Goal: Navigation & Orientation: Find specific page/section

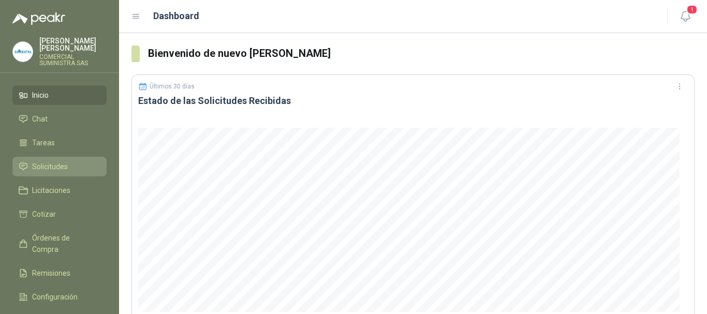
click at [53, 161] on span "Solicitudes" at bounding box center [50, 166] width 36 height 11
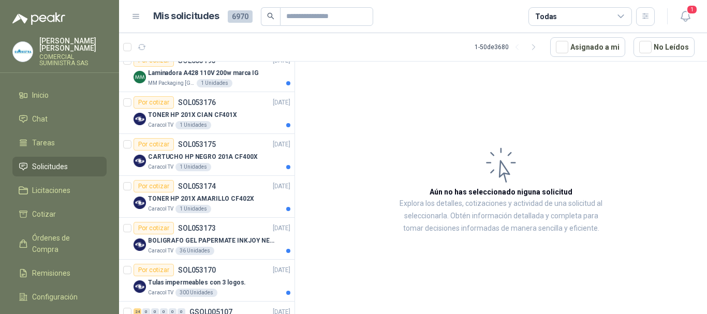
scroll to position [104, 0]
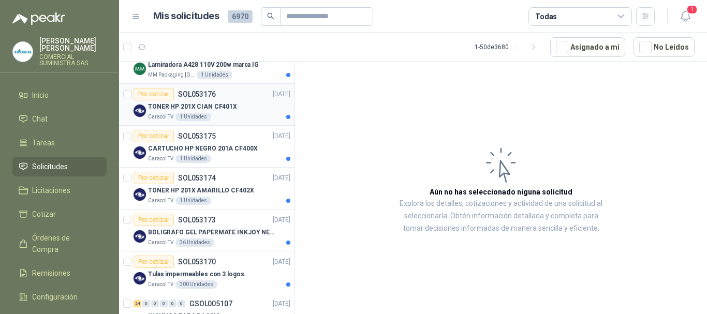
click at [240, 112] on div "TONER HP 201X CIAN CF401X" at bounding box center [219, 106] width 142 height 12
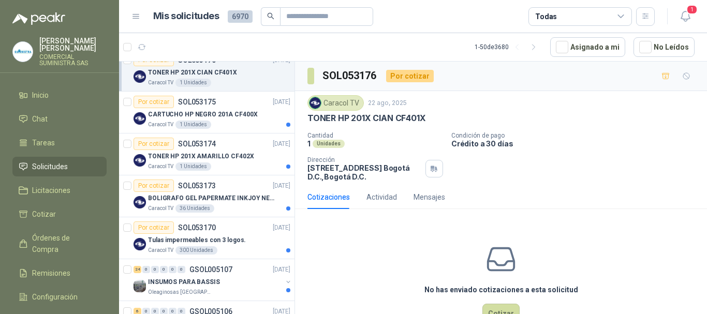
scroll to position [155, 0]
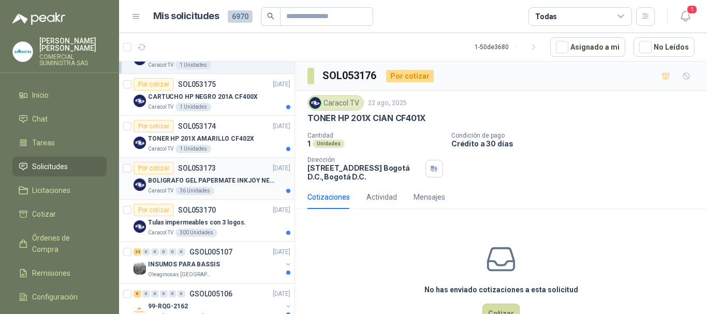
click at [217, 173] on div "Por cotizar SOL053173 [DATE]" at bounding box center [212, 168] width 157 height 12
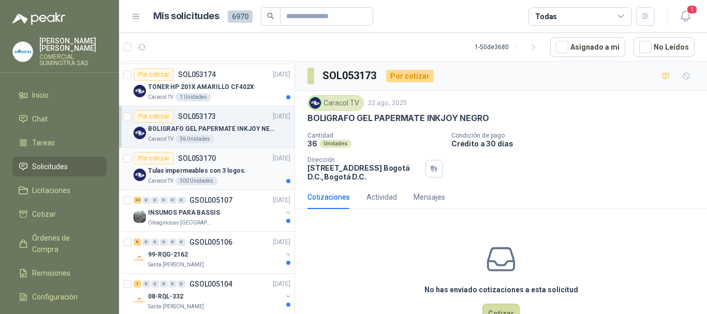
click at [249, 166] on div "Tulas impermeables con 3 logos." at bounding box center [219, 171] width 142 height 12
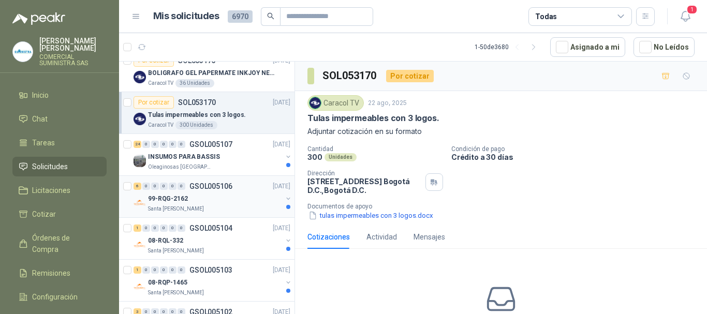
scroll to position [259, 0]
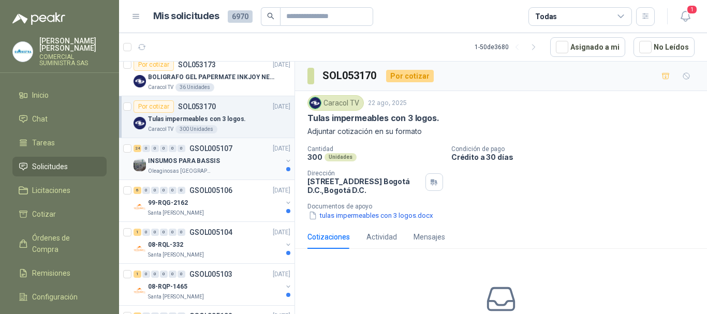
click at [202, 162] on p "INSUMOS PARA BASSIS" at bounding box center [184, 161] width 72 height 10
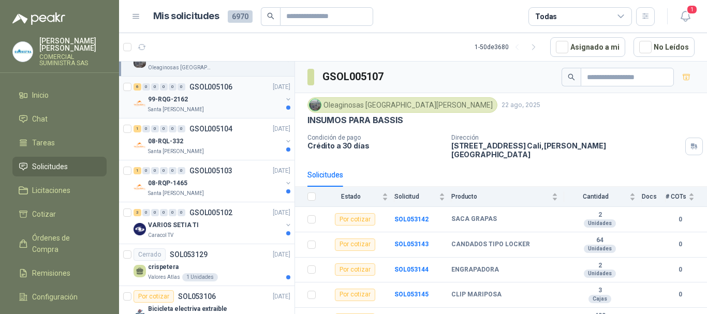
scroll to position [414, 0]
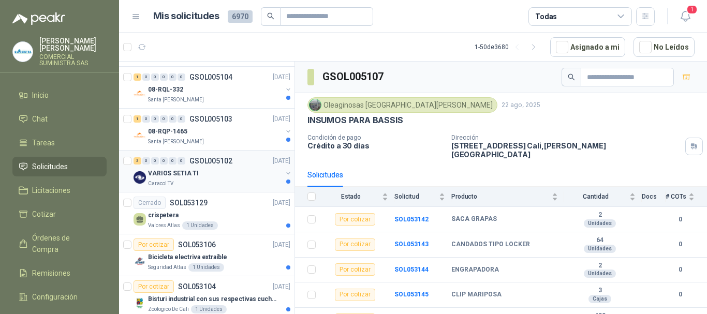
click at [231, 173] on div "VARIOS SETIA TI" at bounding box center [215, 173] width 134 height 12
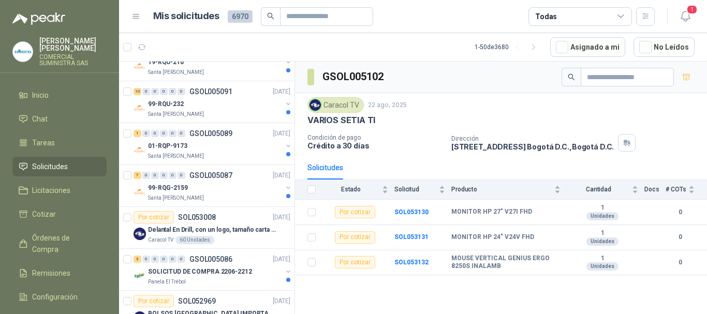
scroll to position [880, 0]
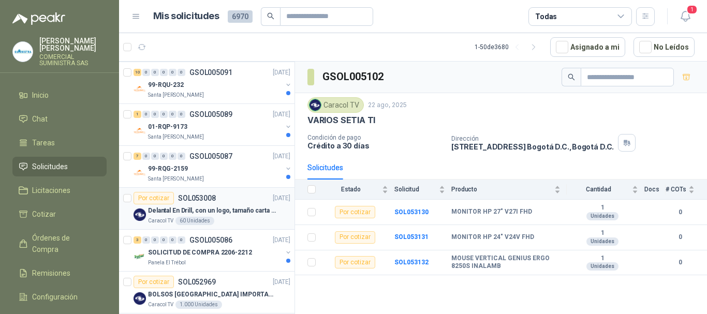
click at [239, 208] on p "Delantal En Drill, con un logo, tamaño carta 1 tinta (Se envia enlacen, como re…" at bounding box center [212, 211] width 129 height 10
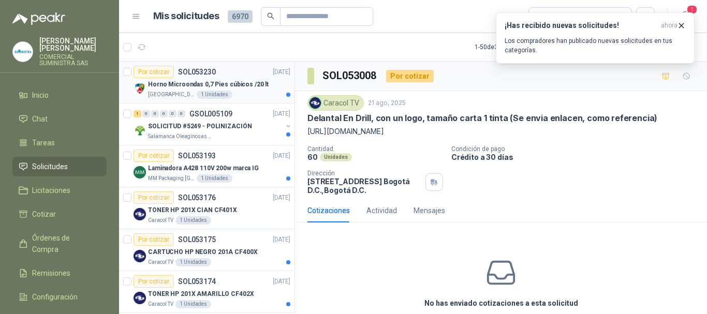
click at [200, 84] on p "Horno Microondas 0,7 Pies cúbicos /20 lt" at bounding box center [208, 85] width 121 height 10
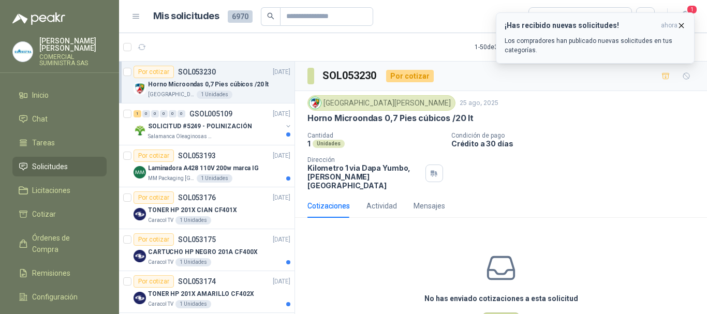
click at [682, 25] on icon "button" at bounding box center [681, 25] width 9 height 9
